Goal: Task Accomplishment & Management: Manage account settings

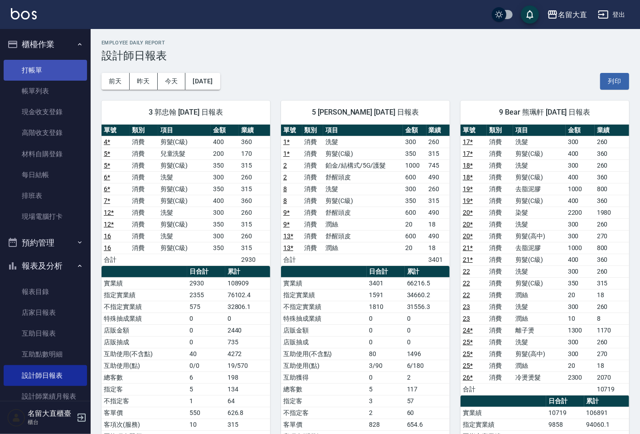
click at [34, 73] on link "打帳單" at bounding box center [45, 70] width 83 height 21
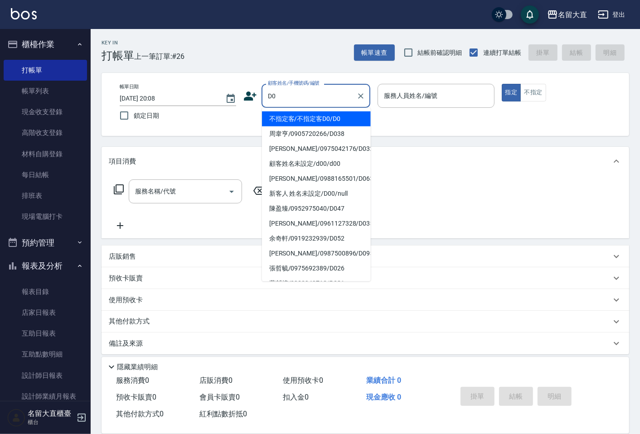
type input "不指定客/不指定客D0/D0"
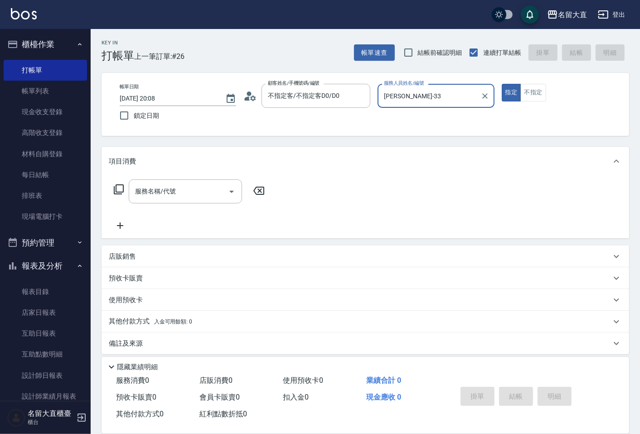
type input "郭忠翰-3"
click at [502, 84] on button "指定" at bounding box center [511, 93] width 19 height 18
type button "true"
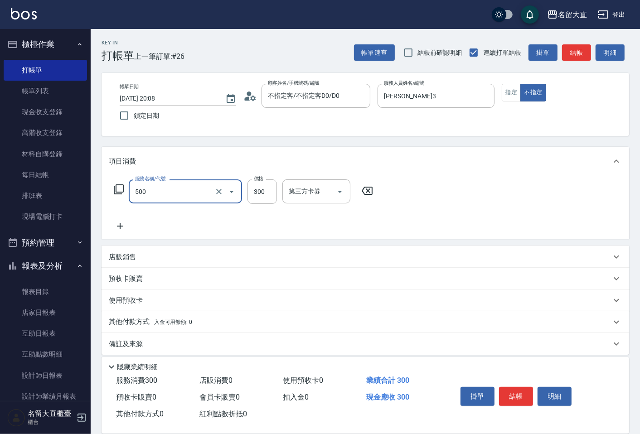
type input "洗髮(500)"
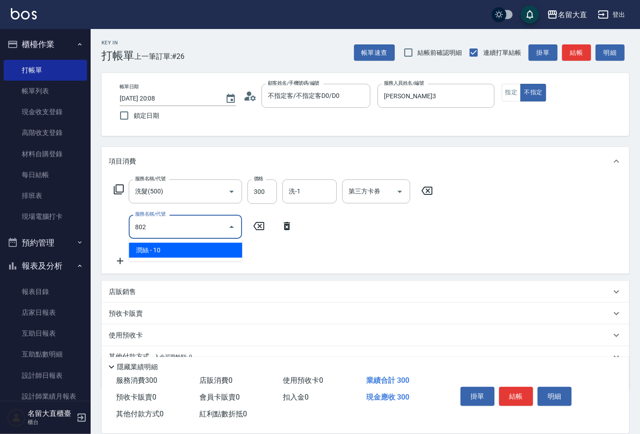
type input "潤絲(802)"
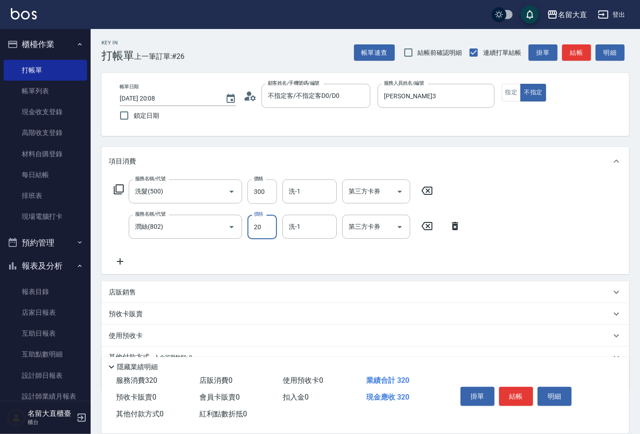
type input "20"
click at [510, 387] on button "結帳" at bounding box center [516, 396] width 34 height 19
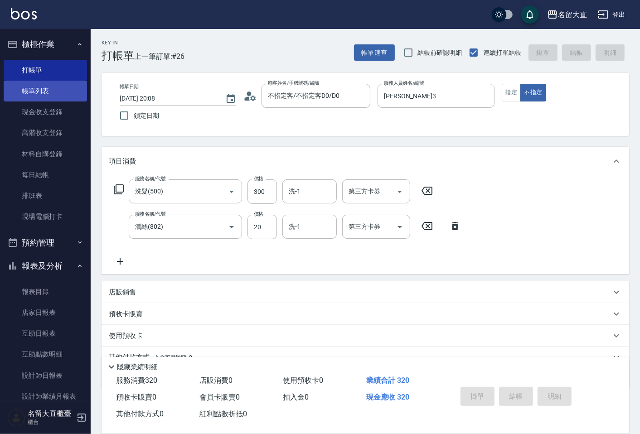
type input "2025/08/23 20:09"
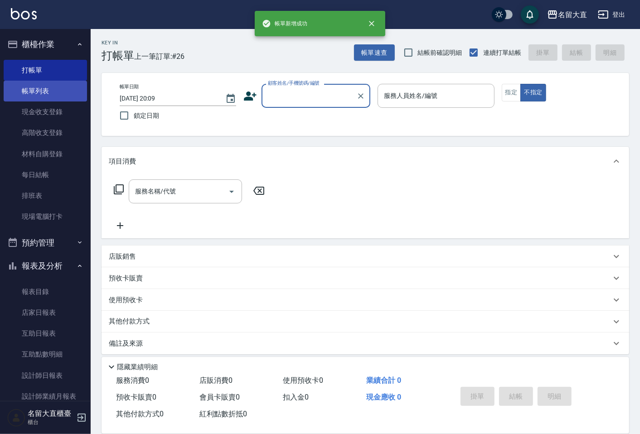
click at [69, 94] on link "帳單列表" at bounding box center [45, 91] width 83 height 21
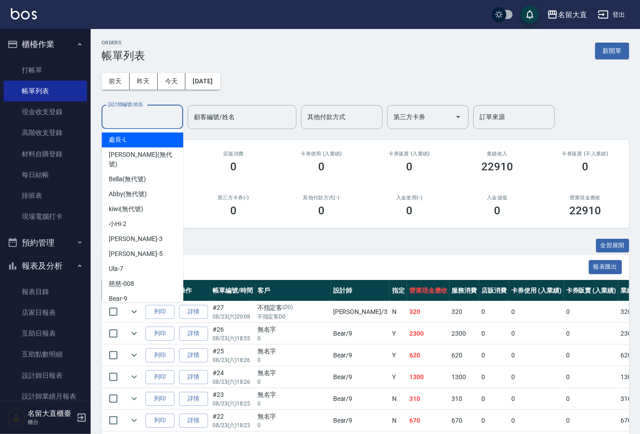
click at [114, 120] on div "設計師編號/姓名 設計師編號/姓名" at bounding box center [143, 117] width 82 height 24
click at [135, 220] on div "小Hi -2" at bounding box center [143, 224] width 82 height 15
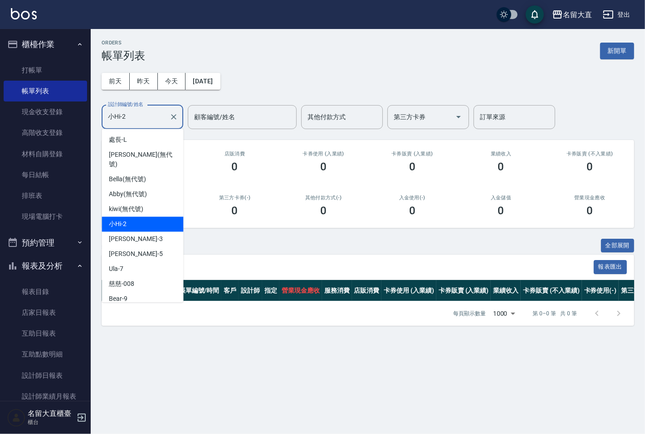
click at [131, 121] on input "小Hi-2" at bounding box center [136, 117] width 60 height 16
click at [132, 121] on input "小Hi-2" at bounding box center [136, 117] width 60 height 16
click at [144, 232] on div "郭忠翰 -3" at bounding box center [143, 239] width 82 height 15
type input "郭忠翰-3"
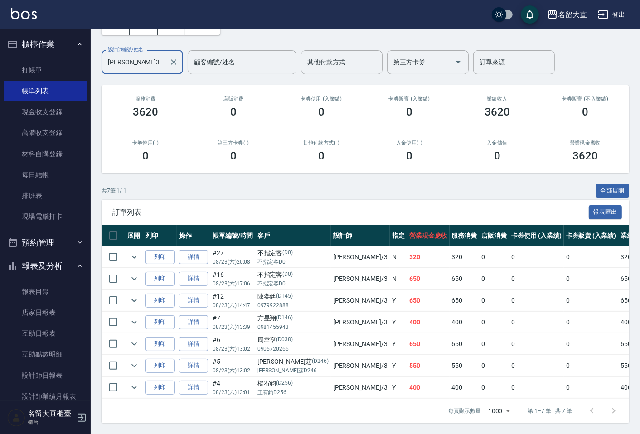
scroll to position [63, 0]
click at [39, 65] on link "打帳單" at bounding box center [45, 70] width 83 height 21
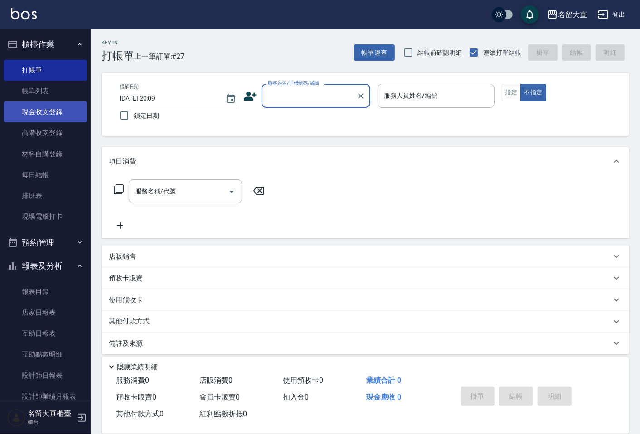
click at [38, 103] on link "現金收支登錄" at bounding box center [45, 112] width 83 height 21
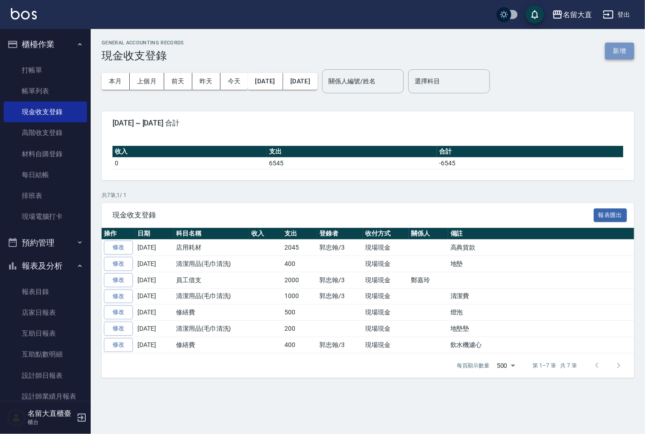
click at [625, 54] on button "新增" at bounding box center [619, 51] width 29 height 17
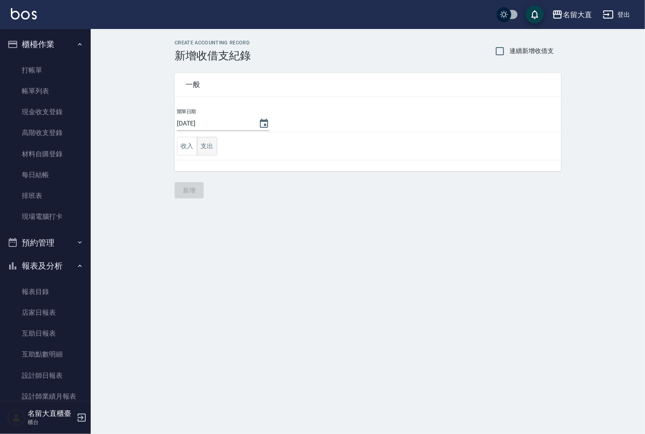
click at [207, 150] on button "支出" at bounding box center [207, 146] width 20 height 19
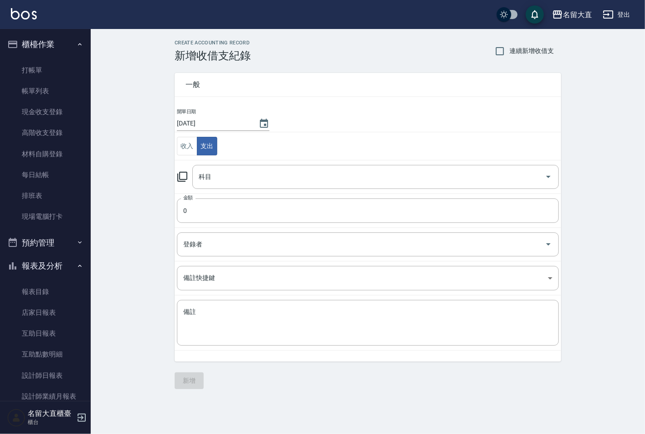
click at [179, 175] on icon at bounding box center [182, 177] width 10 height 10
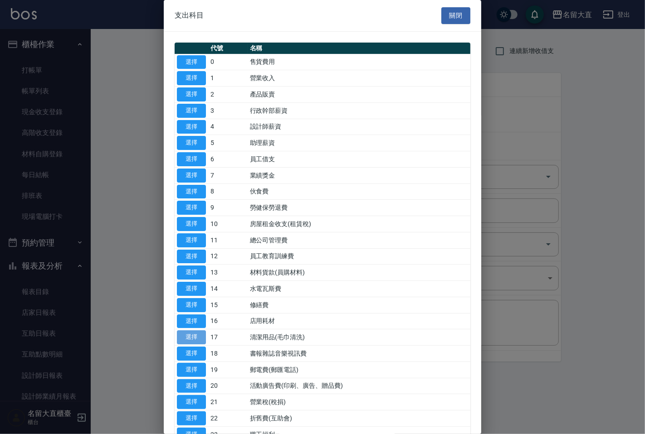
click at [191, 340] on button "選擇" at bounding box center [191, 337] width 29 height 14
type input "17 清潔用品(毛巾清洗)"
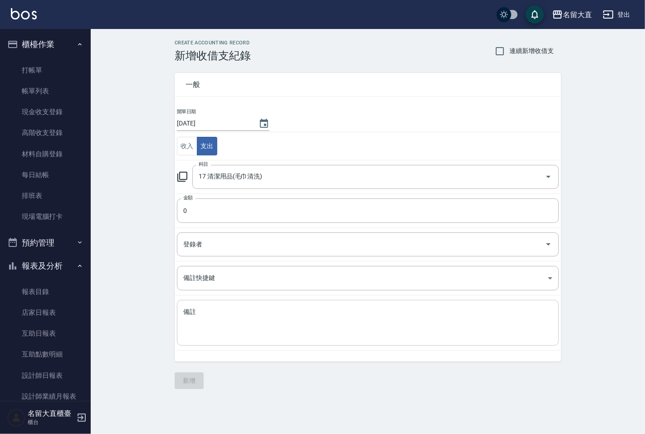
click at [216, 315] on textarea "備註" at bounding box center [367, 323] width 369 height 31
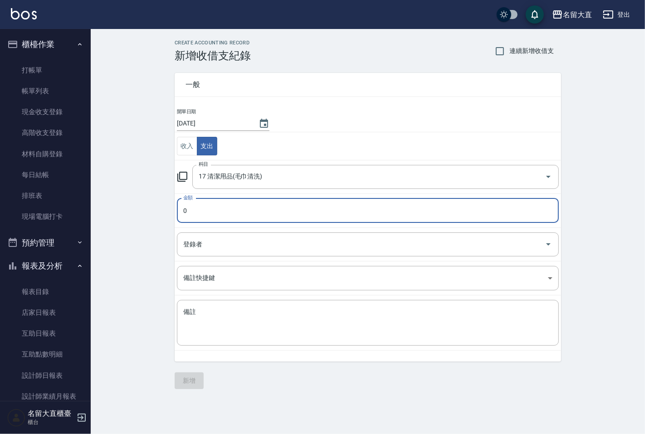
click at [204, 217] on input "0" at bounding box center [368, 211] width 382 height 24
type input "255"
click at [194, 301] on div "x 備註" at bounding box center [368, 323] width 382 height 46
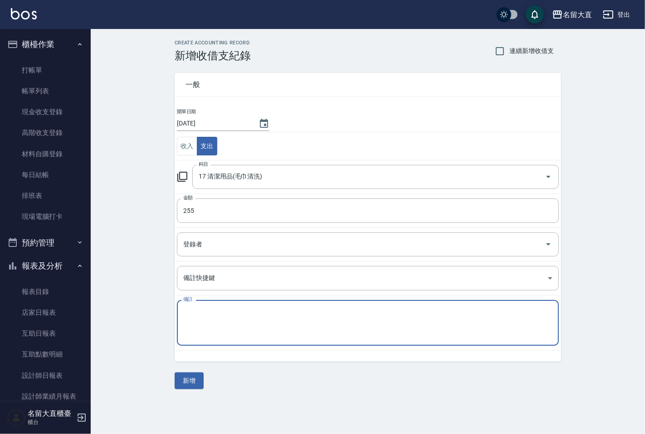
type textarea "ㄎ"
type textarea "水管"
click at [196, 372] on div "一般 開單日期 2025/08/23 收入 支出 科目 17 清潔用品(毛巾清洗) 科目 金額 255 金額 登錄者 登錄者 備註快捷鍵 ​ 備註快捷鍵 備註…" at bounding box center [368, 225] width 386 height 327
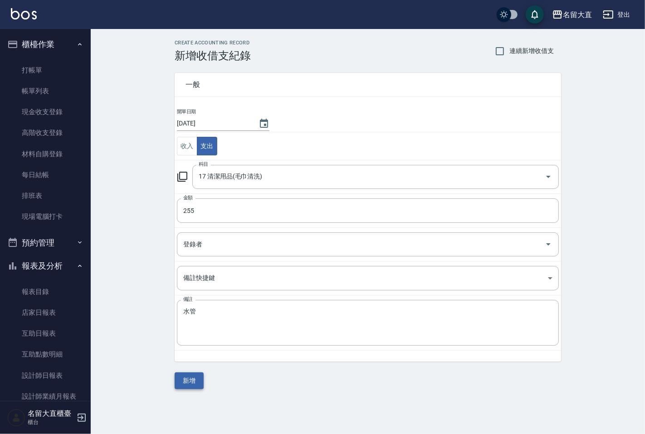
click at [196, 375] on button "新增" at bounding box center [189, 381] width 29 height 17
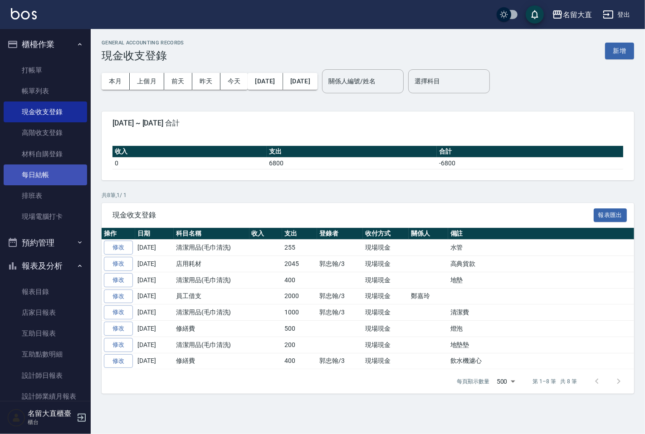
click at [59, 182] on link "每日結帳" at bounding box center [45, 175] width 83 height 21
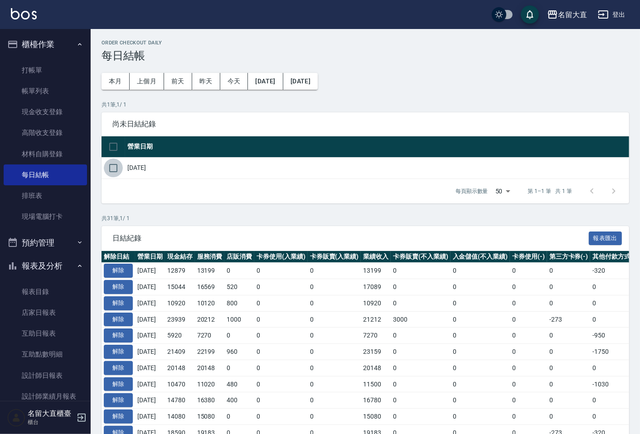
click at [109, 170] on input "checkbox" at bounding box center [113, 168] width 19 height 19
checkbox input "true"
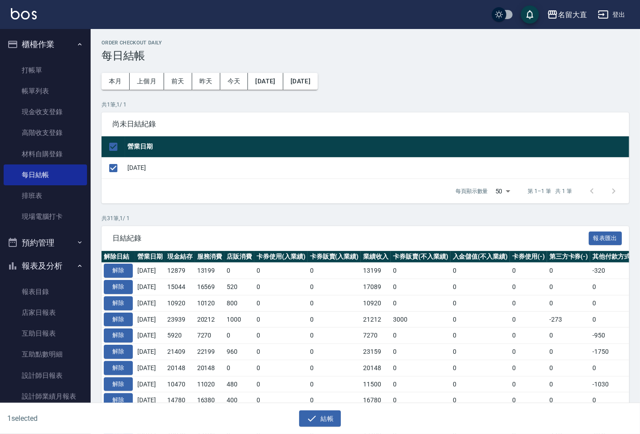
click at [342, 422] on div "結帳" at bounding box center [319, 419] width 309 height 17
click at [339, 420] on button "結帳" at bounding box center [320, 419] width 42 height 17
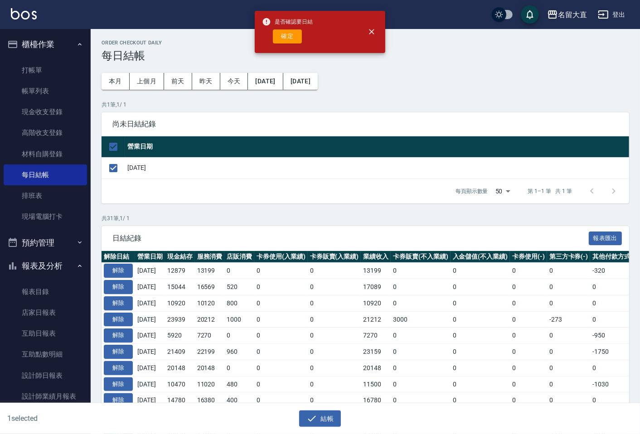
click at [298, 44] on div "是否確認要日結 確定" at bounding box center [287, 32] width 51 height 37
click at [300, 40] on button "確定" at bounding box center [287, 36] width 29 height 14
checkbox input "false"
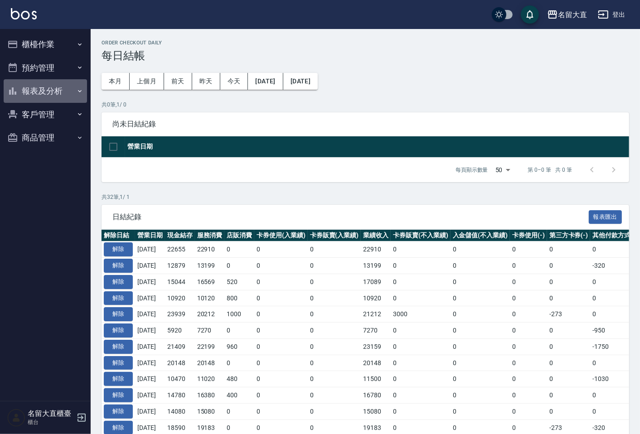
click at [51, 86] on button "報表及分析" at bounding box center [45, 91] width 83 height 24
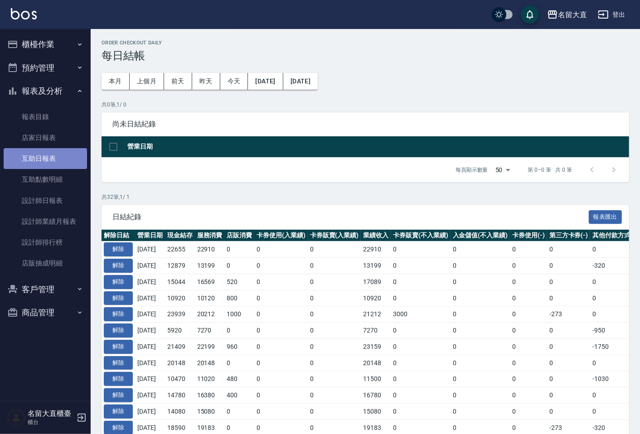
click at [51, 148] on link "互助日報表" at bounding box center [45, 158] width 83 height 21
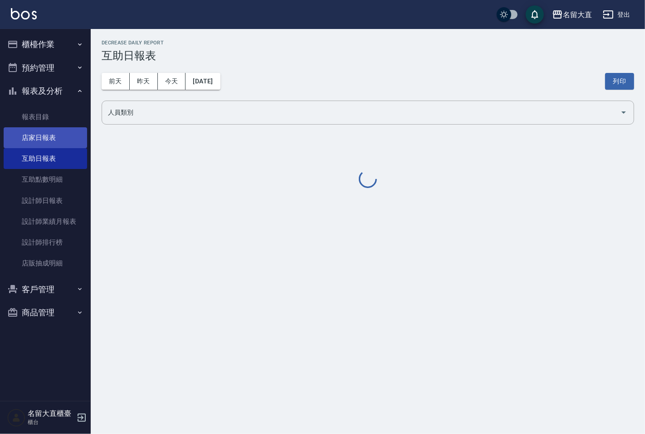
click at [57, 140] on link "店家日報表" at bounding box center [45, 137] width 83 height 21
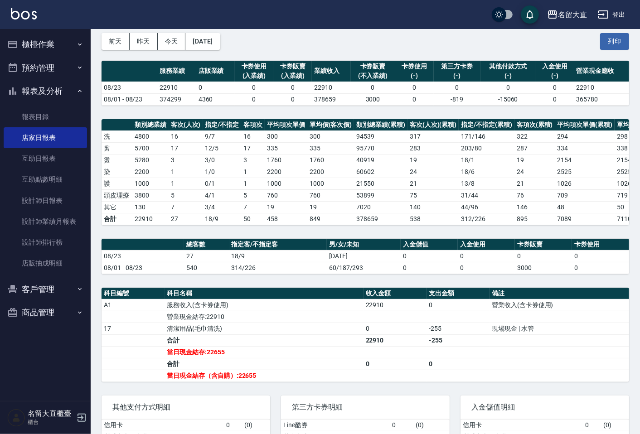
scroll to position [101, 0]
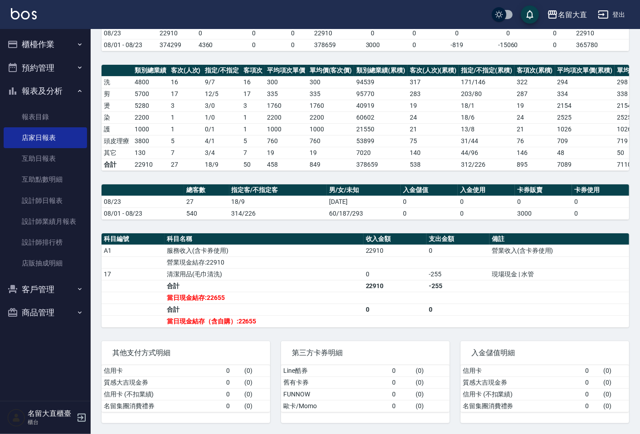
click at [126, 186] on th "a dense table" at bounding box center [143, 190] width 82 height 12
click at [77, 57] on button "預約管理" at bounding box center [45, 68] width 83 height 24
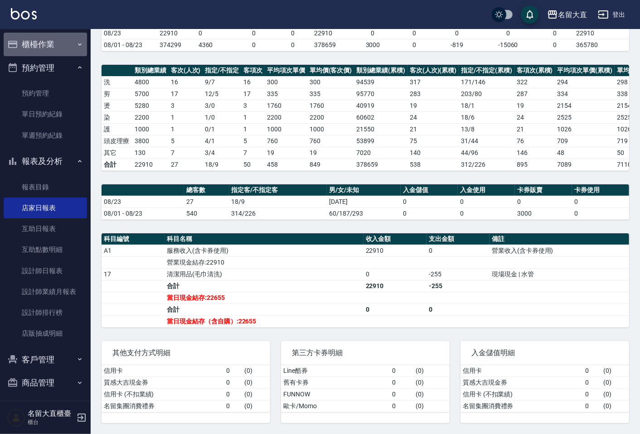
click at [76, 51] on button "櫃檯作業" at bounding box center [45, 45] width 83 height 24
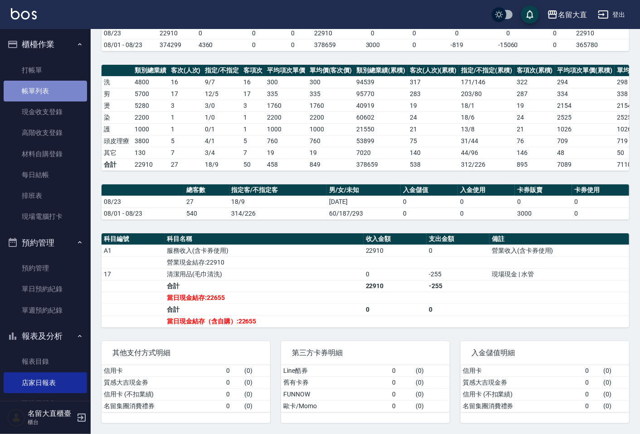
click at [74, 89] on link "帳單列表" at bounding box center [45, 91] width 83 height 21
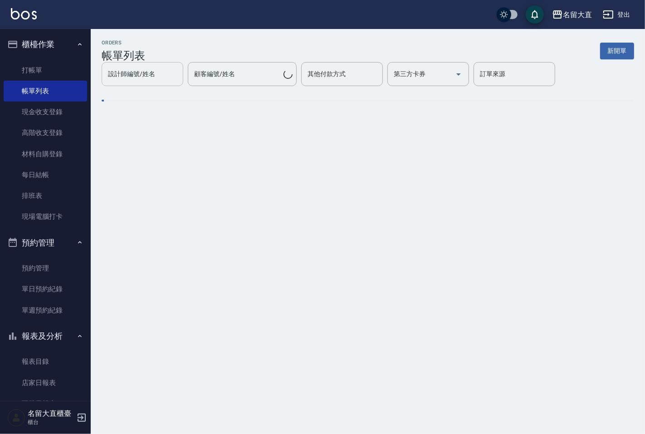
click at [145, 82] on input "設計師編號/姓名" at bounding box center [142, 74] width 73 height 16
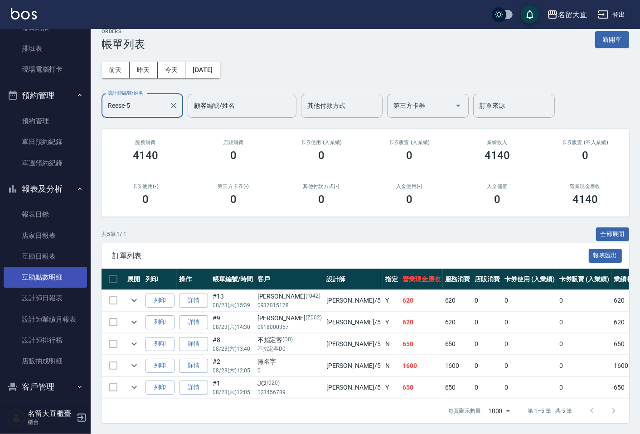
scroll to position [151, 0]
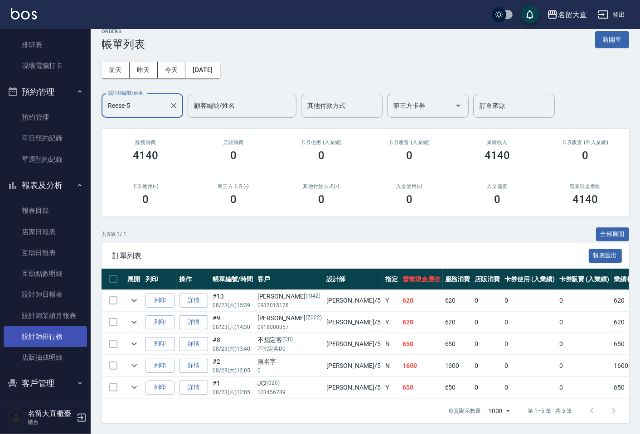
type input "Reese-5"
click at [64, 332] on link "設計師排行榜" at bounding box center [45, 336] width 83 height 21
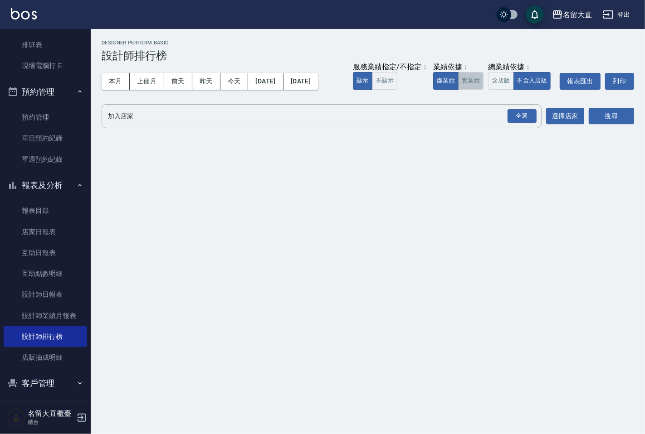
drag, startPoint x: 476, startPoint y: 75, endPoint x: 472, endPoint y: 89, distance: 15.0
click at [476, 75] on button "實業績" at bounding box center [470, 81] width 25 height 18
click at [455, 122] on input "加入店家" at bounding box center [315, 116] width 418 height 16
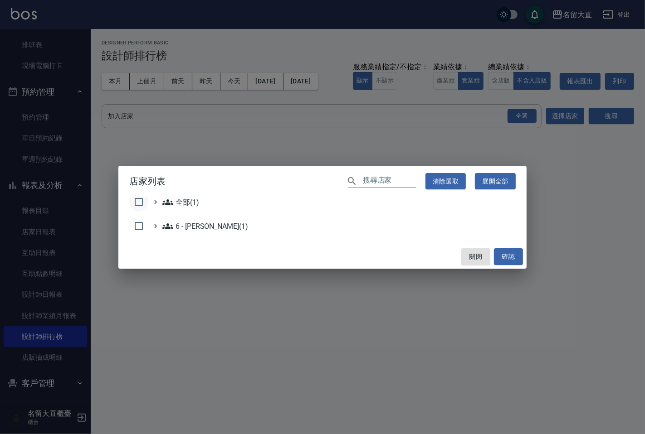
click at [138, 205] on input "checkbox" at bounding box center [138, 202] width 19 height 19
checkbox input "true"
click at [503, 252] on button "確認" at bounding box center [508, 256] width 29 height 17
checkbox input "false"
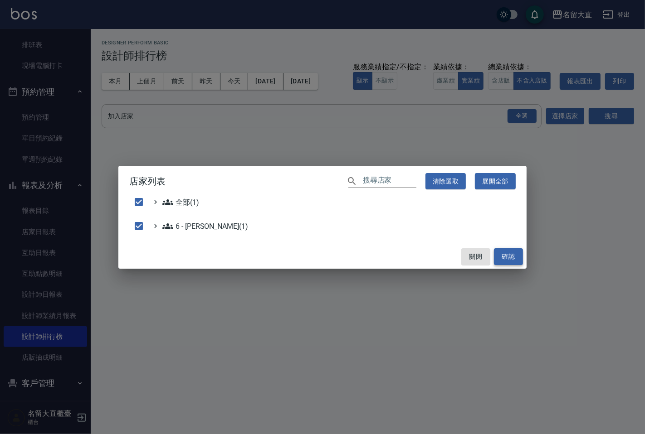
checkbox input "false"
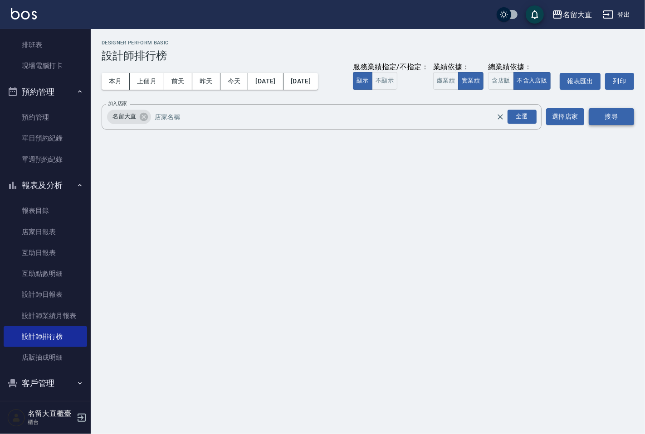
click at [597, 115] on button "搜尋" at bounding box center [610, 116] width 45 height 17
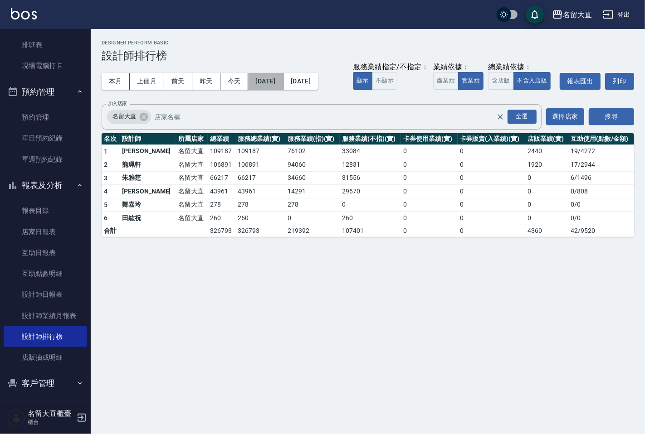
click at [273, 83] on button "[DATE]" at bounding box center [265, 81] width 35 height 17
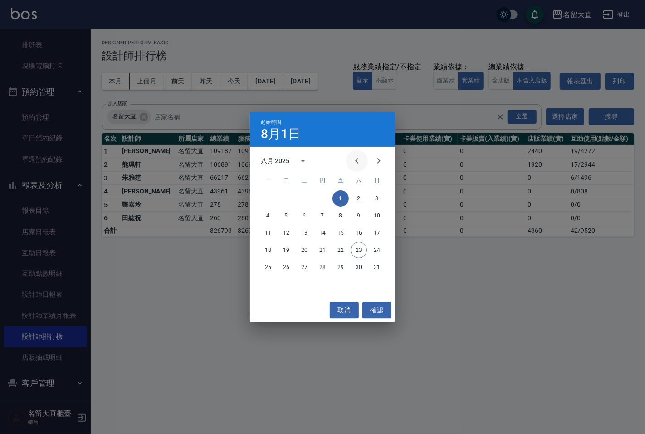
click at [358, 157] on icon "Previous month" at bounding box center [356, 160] width 11 height 11
click at [284, 201] on button "1" at bounding box center [286, 198] width 16 height 16
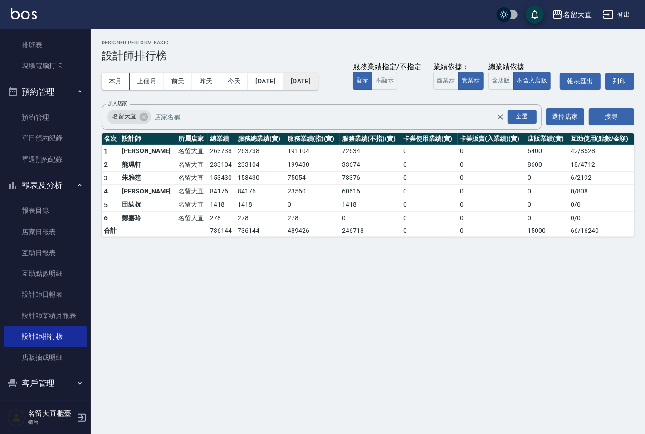
click at [318, 88] on button "[DATE]" at bounding box center [300, 81] width 34 height 17
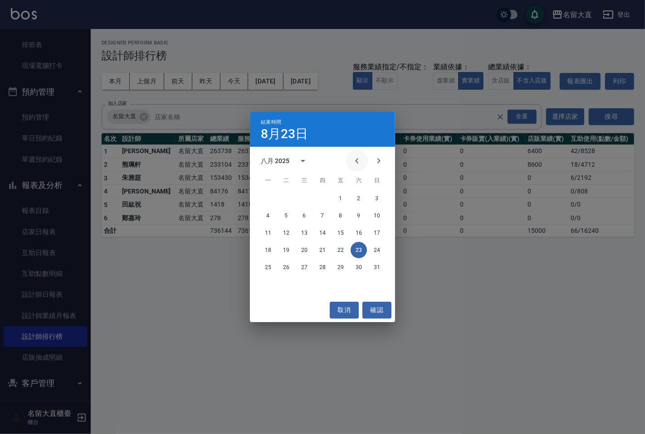
click at [354, 162] on icon "Previous month" at bounding box center [356, 160] width 11 height 11
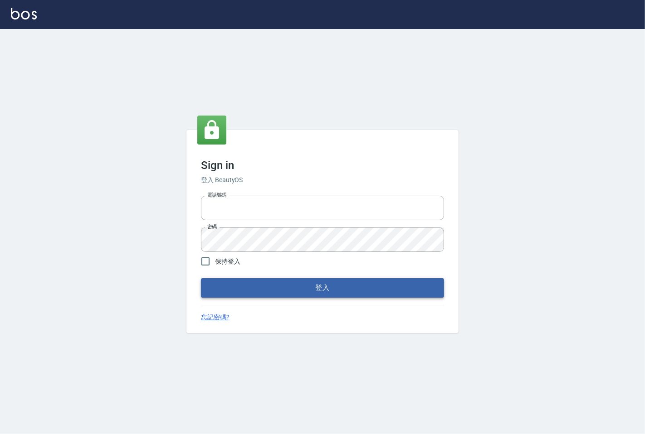
type input "25331148"
click at [281, 281] on button "登入" at bounding box center [322, 287] width 243 height 19
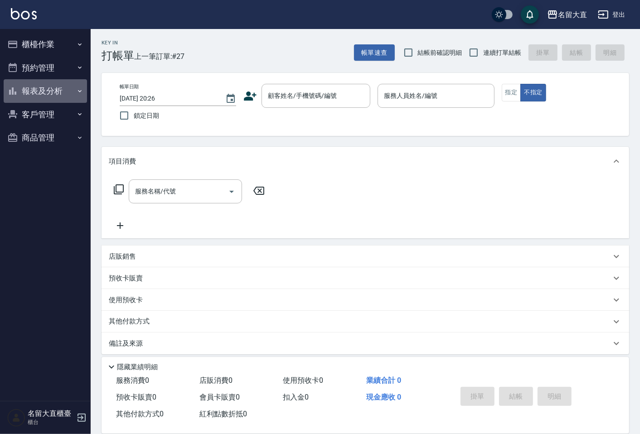
click at [39, 91] on button "報表及分析" at bounding box center [45, 91] width 83 height 24
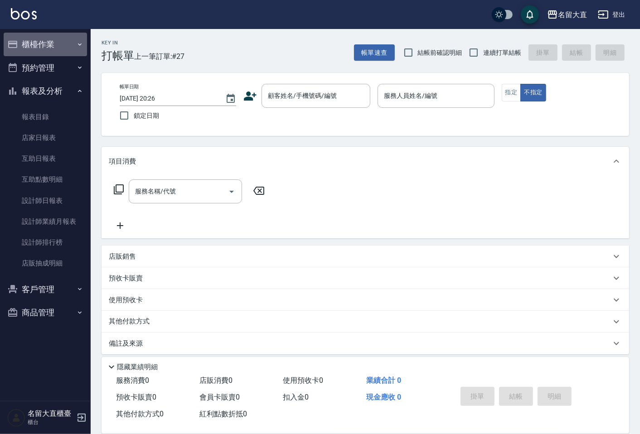
click at [48, 51] on button "櫃檯作業" at bounding box center [45, 45] width 83 height 24
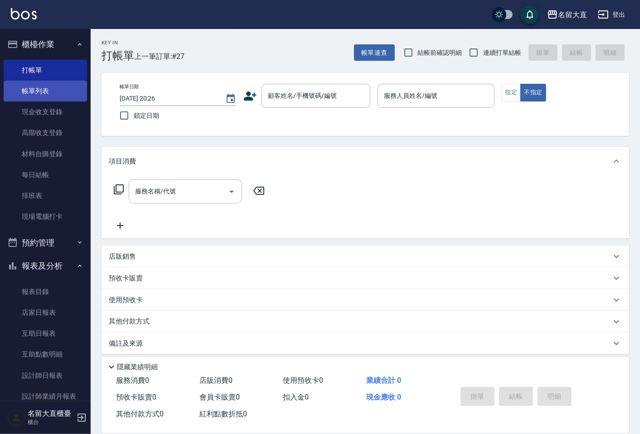
click at [48, 87] on link "帳單列表" at bounding box center [45, 91] width 83 height 21
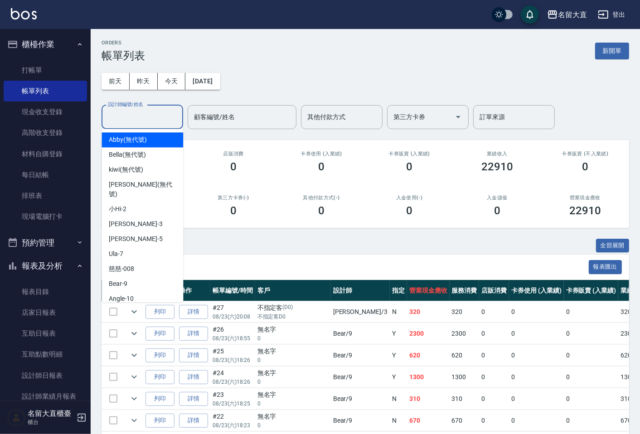
click at [160, 119] on input "設計師編號/姓名" at bounding box center [142, 117] width 73 height 16
click at [129, 219] on span "郭忠翰 -3" at bounding box center [135, 224] width 53 height 10
type input "郭忠翰-3"
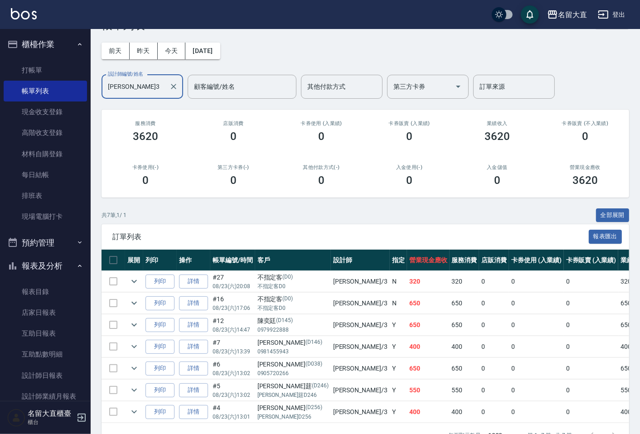
scroll to position [63, 0]
